Goal: Communication & Community: Answer question/provide support

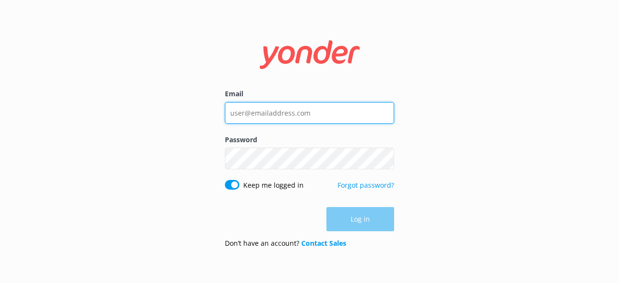
type input "[EMAIL_ADDRESS][DOMAIN_NAME]"
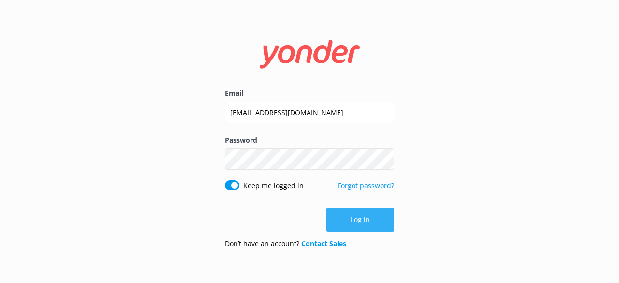
click at [367, 219] on button "Log in" at bounding box center [360, 219] width 68 height 24
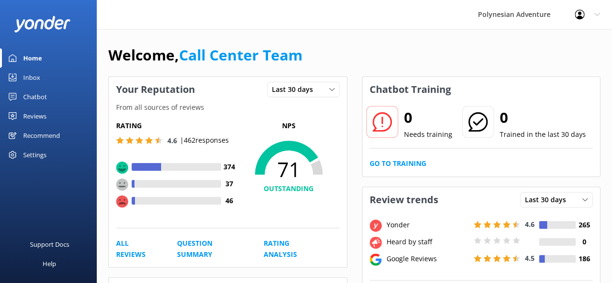
click at [39, 79] on div "Inbox" at bounding box center [31, 77] width 17 height 19
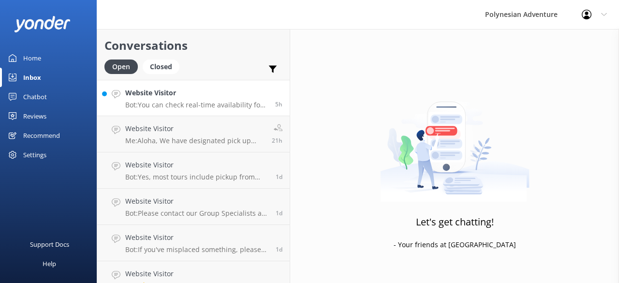
click at [197, 105] on p "Bot: You can check real-time availability for the Road to Hana tour and make a …" at bounding box center [196, 105] width 143 height 9
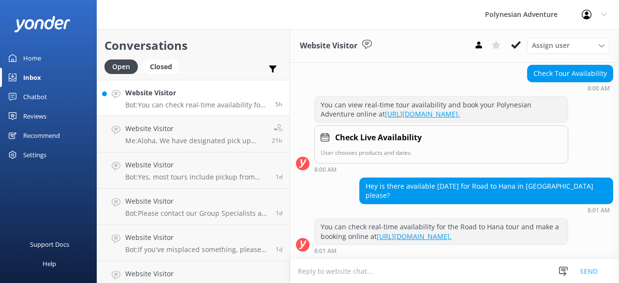
scroll to position [126, 0]
